Goal: Task Accomplishment & Management: Complete application form

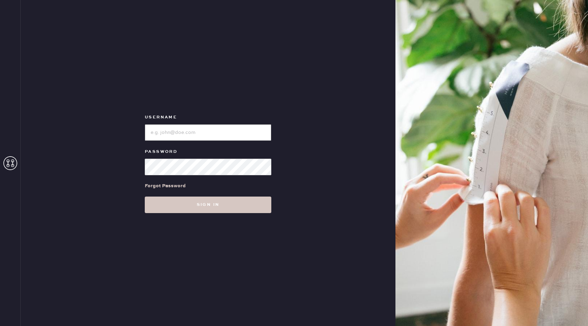
type input "reformationseattle"
click at [230, 194] on div "Forgot Password" at bounding box center [208, 185] width 127 height 21
click at [229, 201] on button "Sign in" at bounding box center [208, 204] width 127 height 17
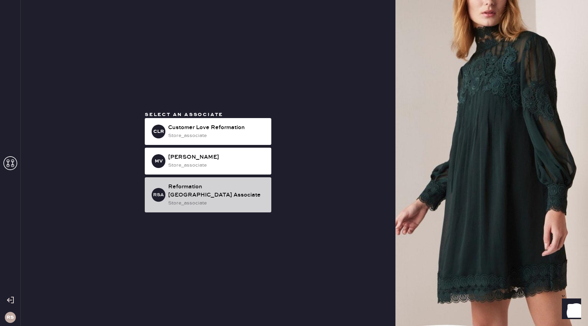
click at [217, 192] on div "Reformation [GEOGRAPHIC_DATA] Associate" at bounding box center [217, 191] width 98 height 17
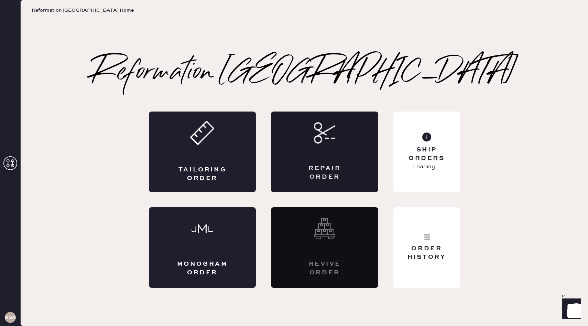
click at [317, 148] on div "Repair Order" at bounding box center [324, 151] width 107 height 81
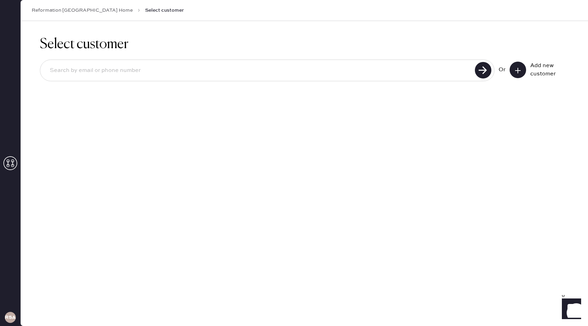
click at [522, 71] on button at bounding box center [518, 70] width 17 height 17
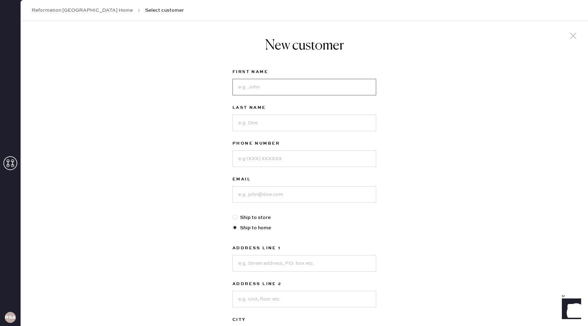
click at [334, 81] on input at bounding box center [305, 87] width 144 height 17
type input "[PERSON_NAME]"
type input "8184248100"
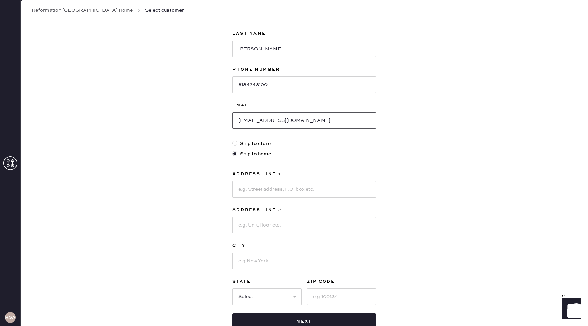
scroll to position [89, 0]
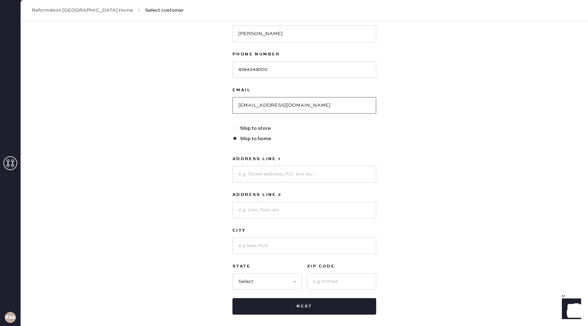
type input "[EMAIL_ADDRESS][DOMAIN_NAME]"
click at [336, 167] on input at bounding box center [305, 174] width 144 height 17
type input "[STREET_ADDRESS]"
type input "[GEOGRAPHIC_DATA]"
select select "WA"
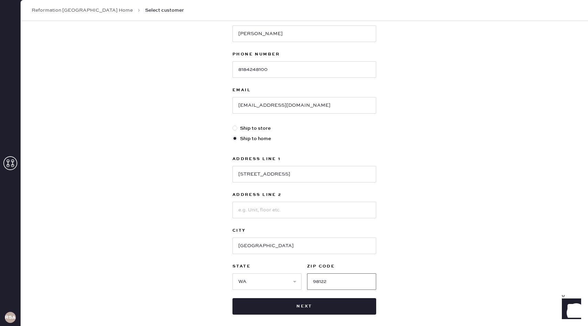
type input "98122"
click at [495, 196] on div "New customer First Name [PERSON_NAME] Last Name [PERSON_NAME] Phone Number [PHO…" at bounding box center [305, 145] width 568 height 427
click at [366, 212] on input at bounding box center [305, 210] width 144 height 17
type input "A"
type input "318C"
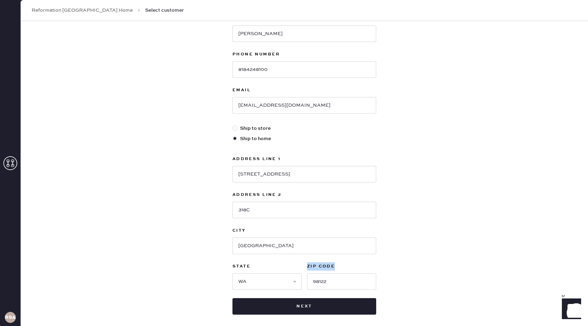
click at [432, 262] on div "New customer First Name [PERSON_NAME] Last Name [PERSON_NAME] Phone Number [PHO…" at bounding box center [305, 145] width 568 height 427
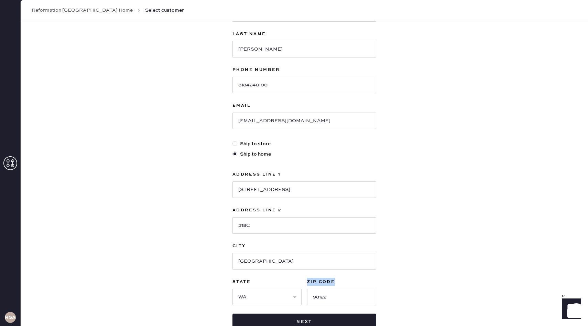
scroll to position [71, 0]
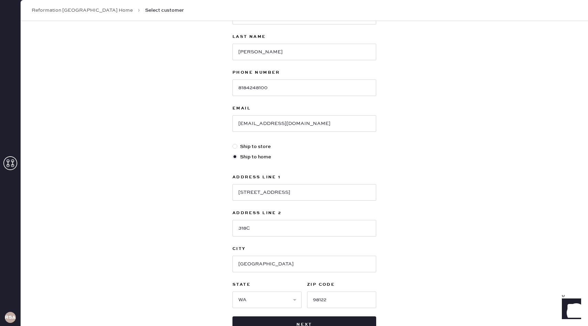
click at [426, 239] on div "New customer First Name [PERSON_NAME] Last Name [PERSON_NAME] Phone Number [PHO…" at bounding box center [305, 163] width 568 height 427
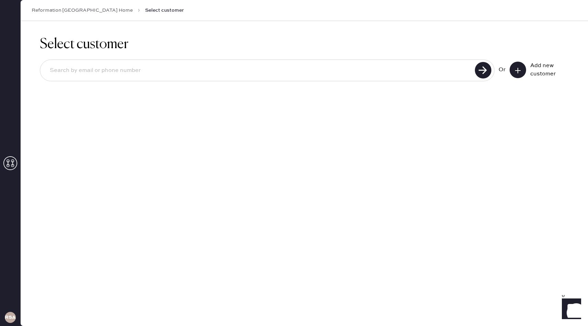
click at [364, 68] on input at bounding box center [258, 71] width 429 height 16
type input "[EMAIL_ADDRESS][DOMAIN_NAME]"
click at [514, 67] on button at bounding box center [518, 70] width 17 height 17
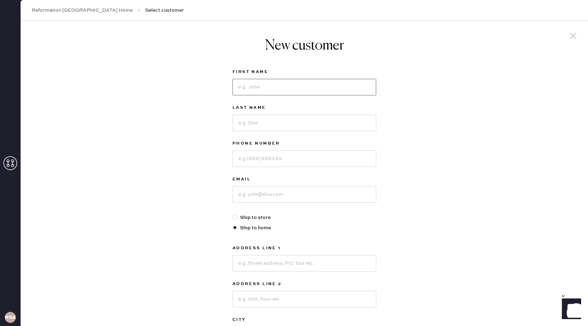
click at [312, 84] on input at bounding box center [305, 87] width 144 height 17
type input "A"
type input "[PERSON_NAME]"
click at [271, 120] on input at bounding box center [305, 123] width 144 height 17
type input "[PERSON_NAME]"
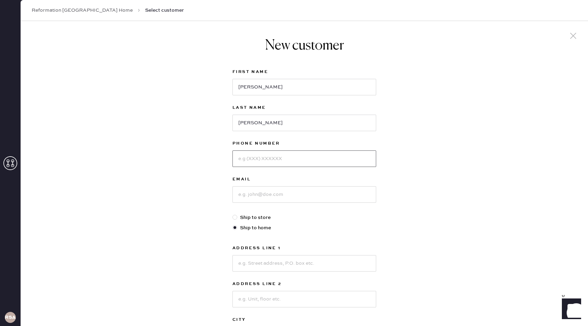
click at [288, 158] on input at bounding box center [305, 158] width 144 height 17
type input "8183379945"
drag, startPoint x: 275, startPoint y: 160, endPoint x: 275, endPoint y: 164, distance: 3.8
click at [275, 160] on input "8183379945" at bounding box center [305, 158] width 144 height 17
click at [272, 188] on input at bounding box center [305, 194] width 144 height 17
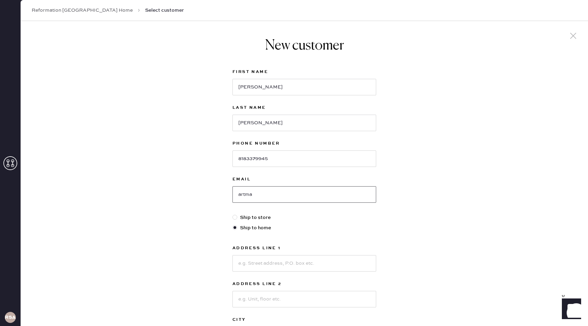
type input "[EMAIL_ADDRESS][DOMAIN_NAME]"
click at [279, 260] on input at bounding box center [305, 263] width 144 height 17
type input "[STREET_ADDRESS]"
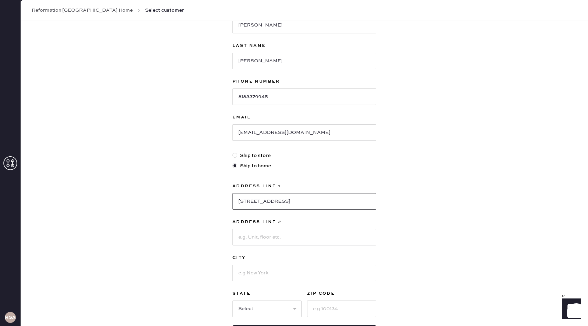
scroll to position [74, 0]
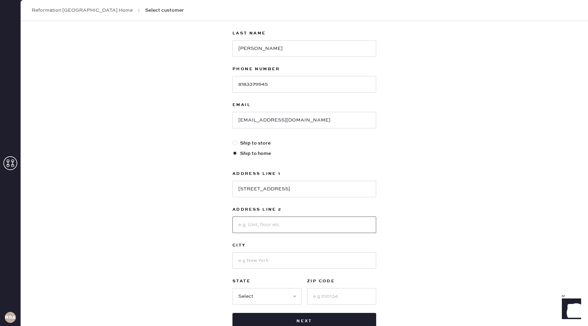
click at [277, 227] on input at bounding box center [305, 224] width 144 height 17
type input "318C"
click at [278, 259] on input at bounding box center [305, 260] width 144 height 17
type input "[GEOGRAPHIC_DATA]"
click at [249, 290] on select "Select AK AL AR AZ CA CO CT [GEOGRAPHIC_DATA] DE FL [GEOGRAPHIC_DATA] HI [GEOGR…" at bounding box center [267, 296] width 69 height 17
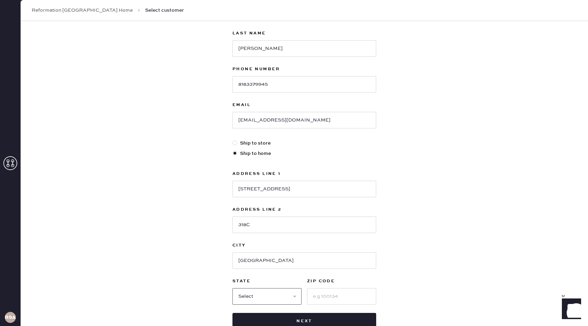
select select "WA"
click at [233, 288] on select "Select AK AL AR AZ CA CO CT [GEOGRAPHIC_DATA] DE FL [GEOGRAPHIC_DATA] HI [GEOGR…" at bounding box center [267, 296] width 69 height 17
click at [323, 294] on input at bounding box center [341, 296] width 69 height 17
type input "98122"
click at [314, 83] on input "8183379945" at bounding box center [305, 84] width 144 height 17
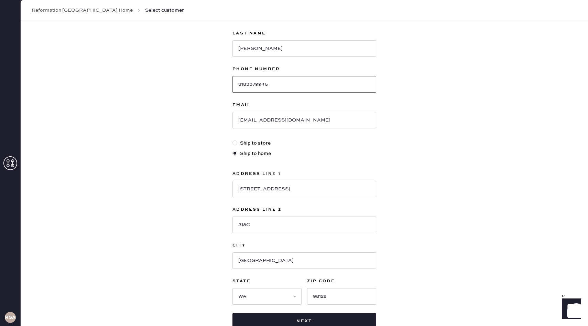
click at [277, 87] on input "8183379945" at bounding box center [305, 84] width 144 height 17
drag, startPoint x: 280, startPoint y: 87, endPoint x: 249, endPoint y: 87, distance: 31.0
click at [249, 87] on input "8183379945" at bounding box center [305, 84] width 144 height 17
type input "8184248100"
click at [393, 92] on div "New customer First Name [PERSON_NAME] Last Name [PERSON_NAME] Phone Number [PHO…" at bounding box center [305, 160] width 568 height 427
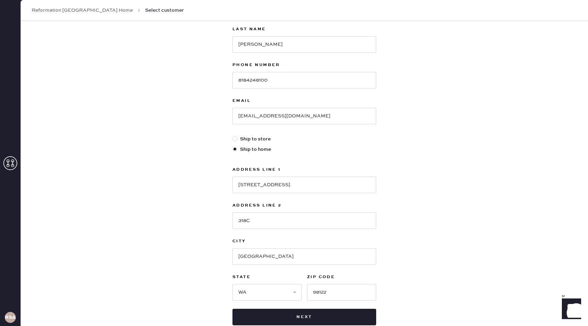
scroll to position [78, 0]
click at [298, 312] on button "Next" at bounding box center [305, 317] width 144 height 17
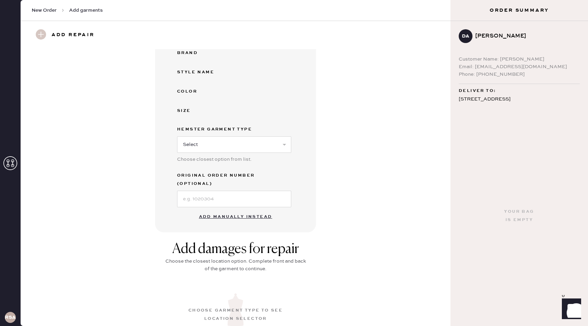
click at [224, 212] on button "Add manually instead" at bounding box center [236, 217] width 82 height 14
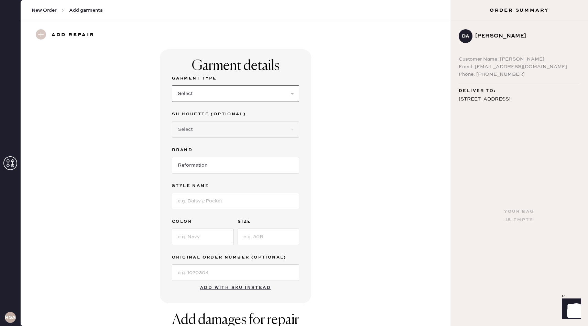
click at [223, 86] on select "Select Basic Skirt Jeans Leggings Pants Shorts Basic Sleeved Dress Basic Sleeve…" at bounding box center [235, 93] width 127 height 17
select select "31"
click at [172, 85] on select "Select Basic Skirt Jeans Leggings Pants Shorts Basic Sleeved Dress Basic Sleeve…" at bounding box center [235, 93] width 127 height 17
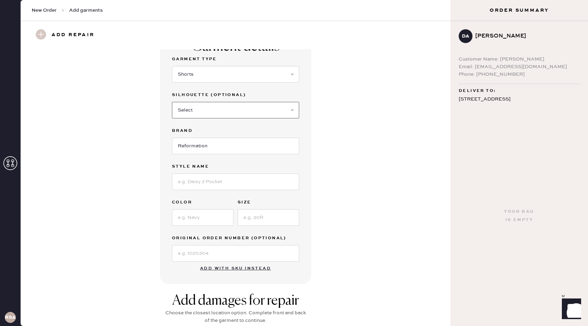
click at [270, 117] on select "Select Other" at bounding box center [235, 110] width 127 height 17
click at [227, 188] on input at bounding box center [235, 181] width 127 height 17
type input "June Short"
type input "Black"
type input "4"
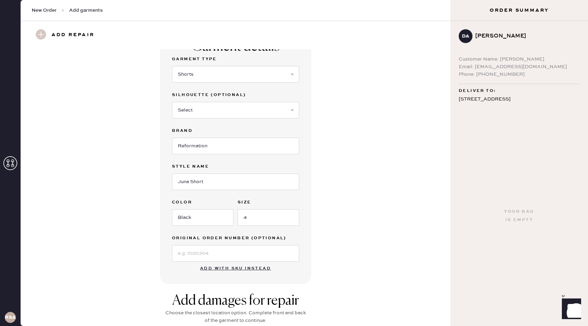
click at [304, 233] on div "Garment details Garment Type Select Basic Skirt Jeans Leggings Pants Shorts Bas…" at bounding box center [235, 157] width 151 height 254
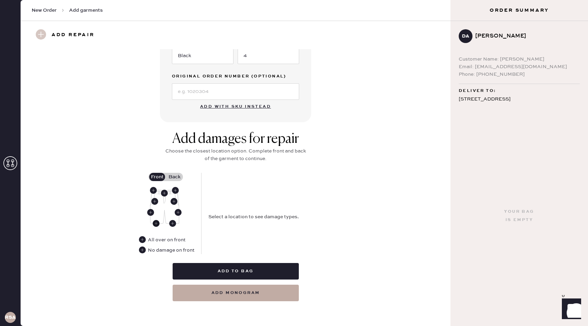
click at [159, 221] on icon at bounding box center [156, 223] width 7 height 7
click at [250, 204] on button "Hole" at bounding box center [254, 204] width 23 height 8
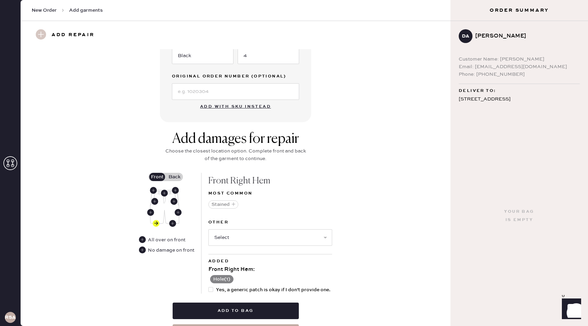
click at [227, 278] on button "Hole ( 1 )" at bounding box center [221, 279] width 23 height 8
click at [209, 280] on icon at bounding box center [213, 280] width 8 height 8
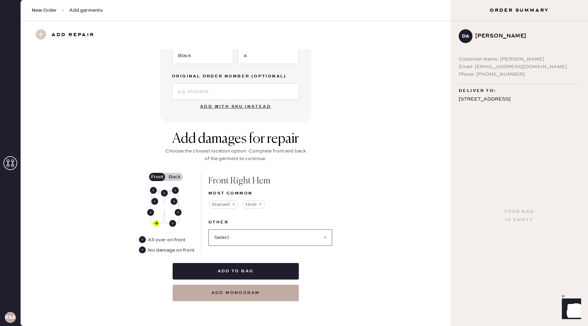
click at [243, 240] on select "Select Broken / Ripped Hem Broken Beads Broken Belt Loop Broken Button Broken E…" at bounding box center [270, 237] width 124 height 17
select select "1329"
click at [208, 229] on select "Select Broken / Ripped Hem Broken Beads Broken Belt Loop Broken Button Broken E…" at bounding box center [270, 237] width 124 height 17
select select
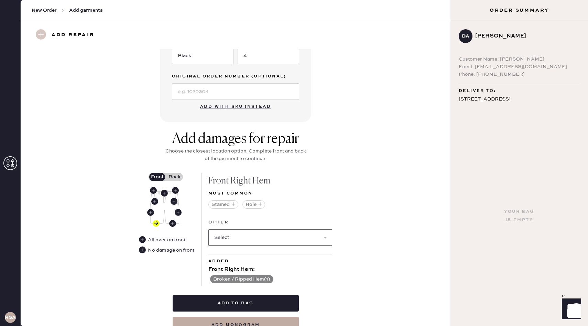
scroll to position [202, 0]
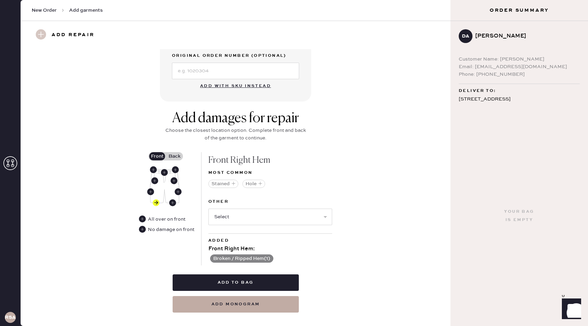
click at [174, 157] on label "Back" at bounding box center [174, 156] width 17 height 8
click at [174, 156] on input "Back" at bounding box center [174, 156] width 0 height 0
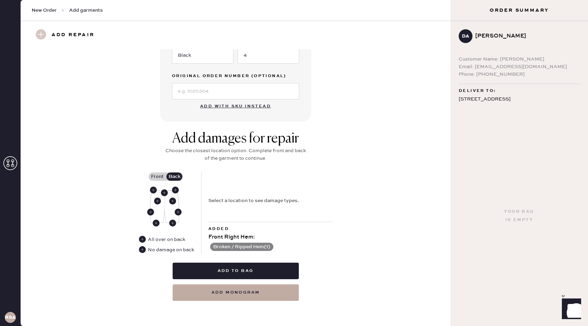
scroll to position [181, 0]
click at [172, 222] on use at bounding box center [172, 223] width 7 height 7
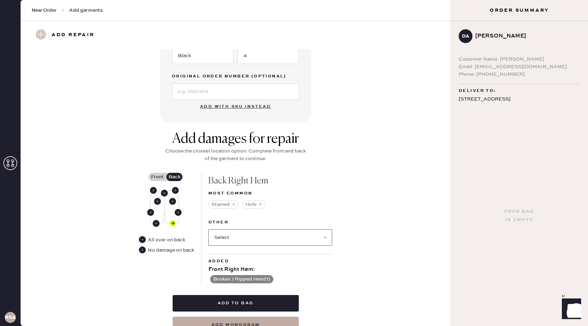
click at [270, 230] on select "Select Broken / Ripped Hem Broken Beads Broken Belt Loop Broken Button Broken E…" at bounding box center [270, 237] width 124 height 17
select select "1329"
click at [208, 229] on select "Select Broken / Ripped Hem Broken Beads Broken Belt Loop Broken Button Broken E…" at bounding box center [270, 237] width 124 height 17
select select
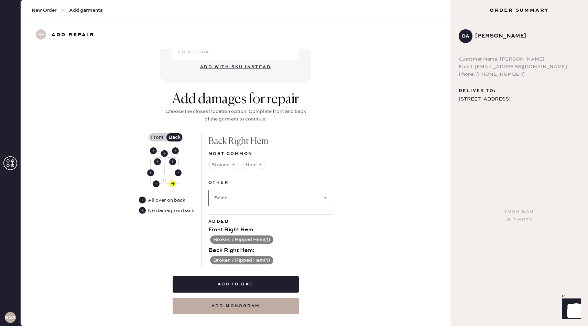
scroll to position [222, 0]
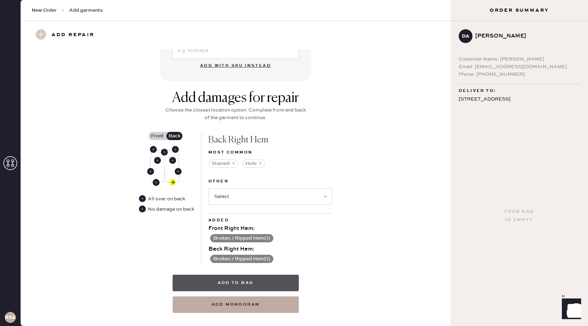
click at [277, 279] on button "Add to bag" at bounding box center [236, 283] width 126 height 17
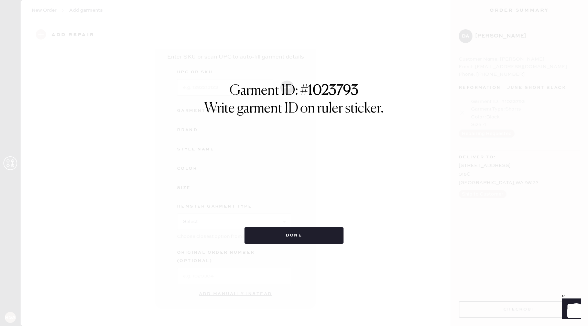
scroll to position [13, 0]
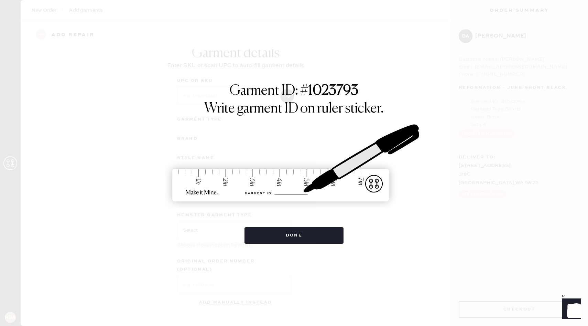
click at [276, 279] on div "Garment ID: # 1023793 Write garment ID on ruler sticker. Done" at bounding box center [294, 163] width 588 height 326
click at [281, 246] on div "Garment ID: # 1023793 Write garment ID on ruler sticker. Done" at bounding box center [294, 163] width 588 height 326
click at [281, 238] on button "Done" at bounding box center [294, 235] width 99 height 17
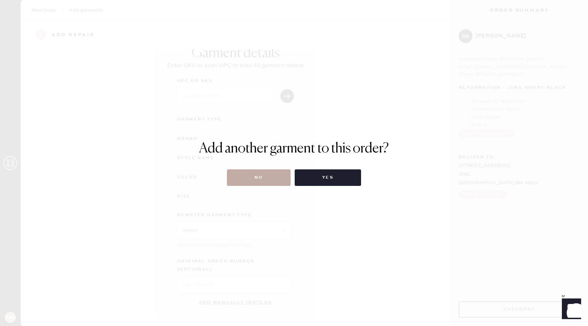
click at [272, 182] on button "No" at bounding box center [259, 177] width 64 height 17
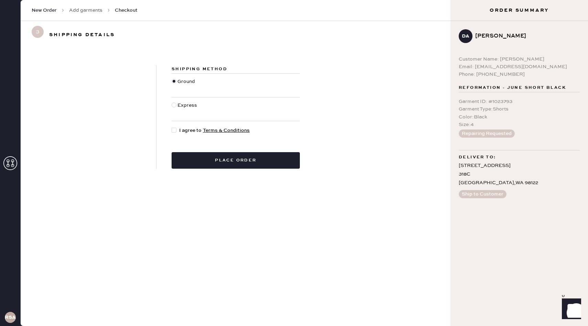
click at [187, 134] on div "Shipping Method Ground Express I agree to Terms & Conditions Place order" at bounding box center [236, 117] width 159 height 104
click at [185, 130] on span "I agree to Terms & Conditions" at bounding box center [214, 131] width 71 height 8
click at [172, 127] on input "I agree to Terms & Conditions" at bounding box center [172, 127] width 0 height 0
checkbox input "true"
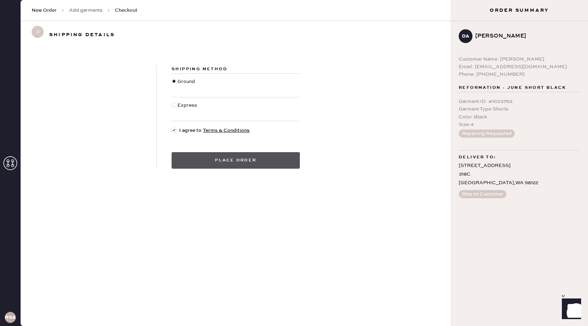
click at [197, 152] on button "Place order" at bounding box center [236, 160] width 128 height 17
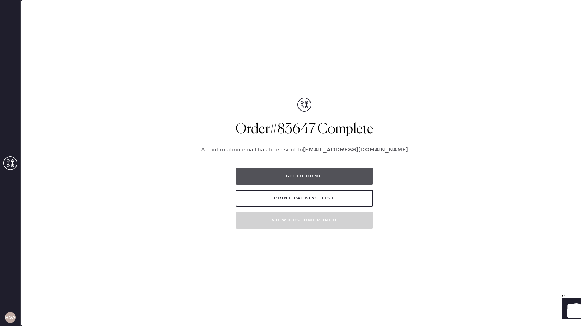
click at [324, 170] on button "Go to home" at bounding box center [305, 176] width 138 height 17
